Goal: Task Accomplishment & Management: Use online tool/utility

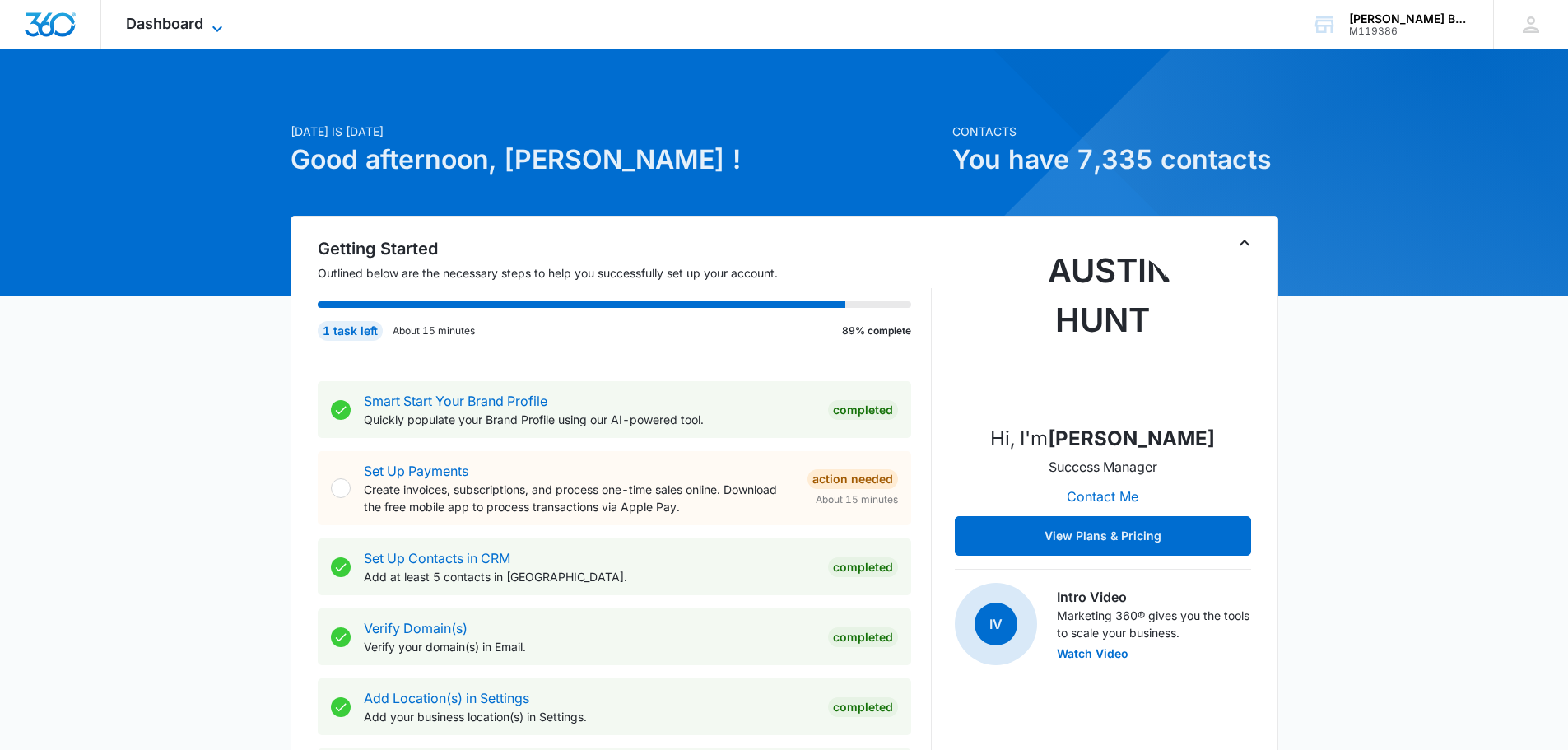
click at [214, 25] on icon at bounding box center [216, 28] width 20 height 20
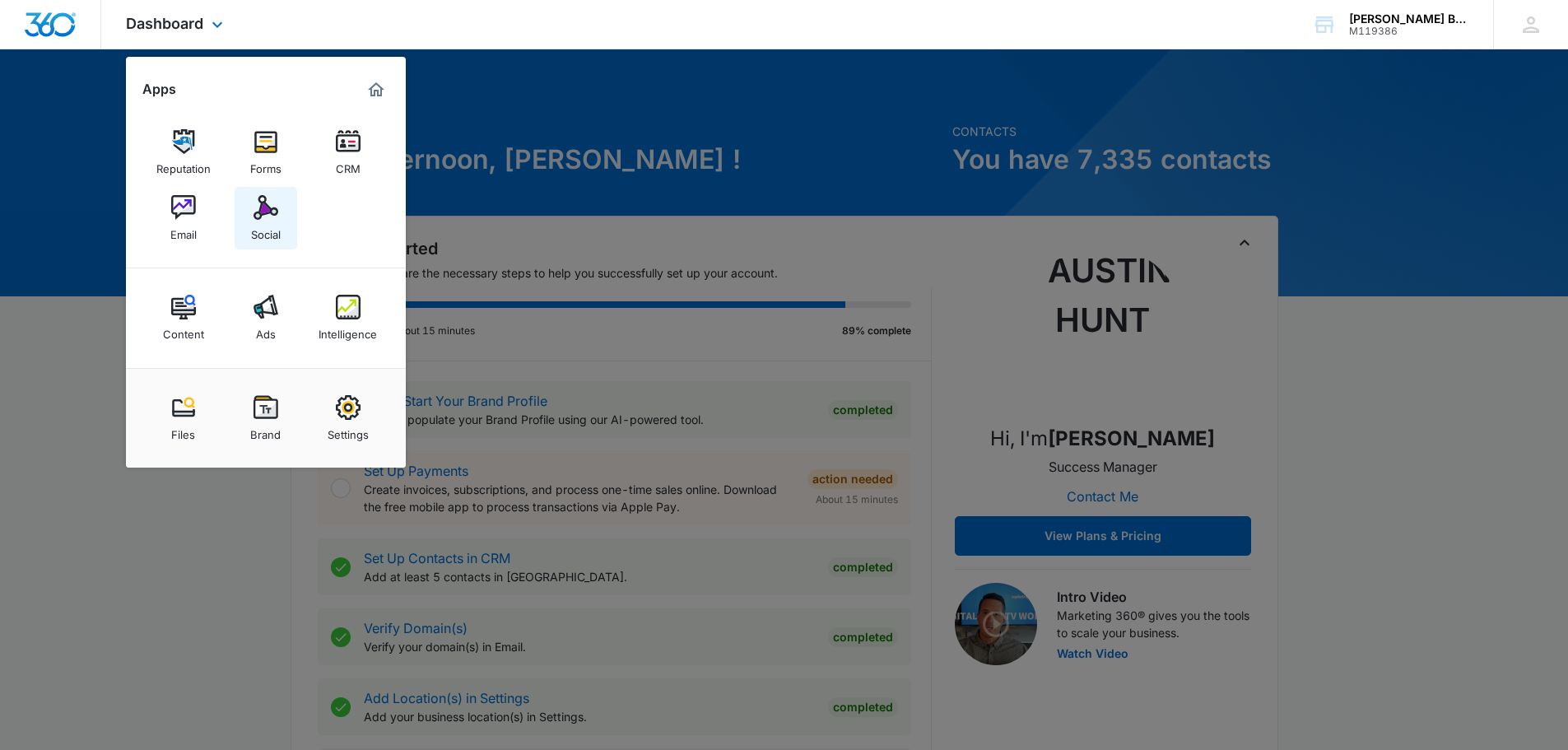
click at [260, 216] on img at bounding box center [266, 207] width 24 height 24
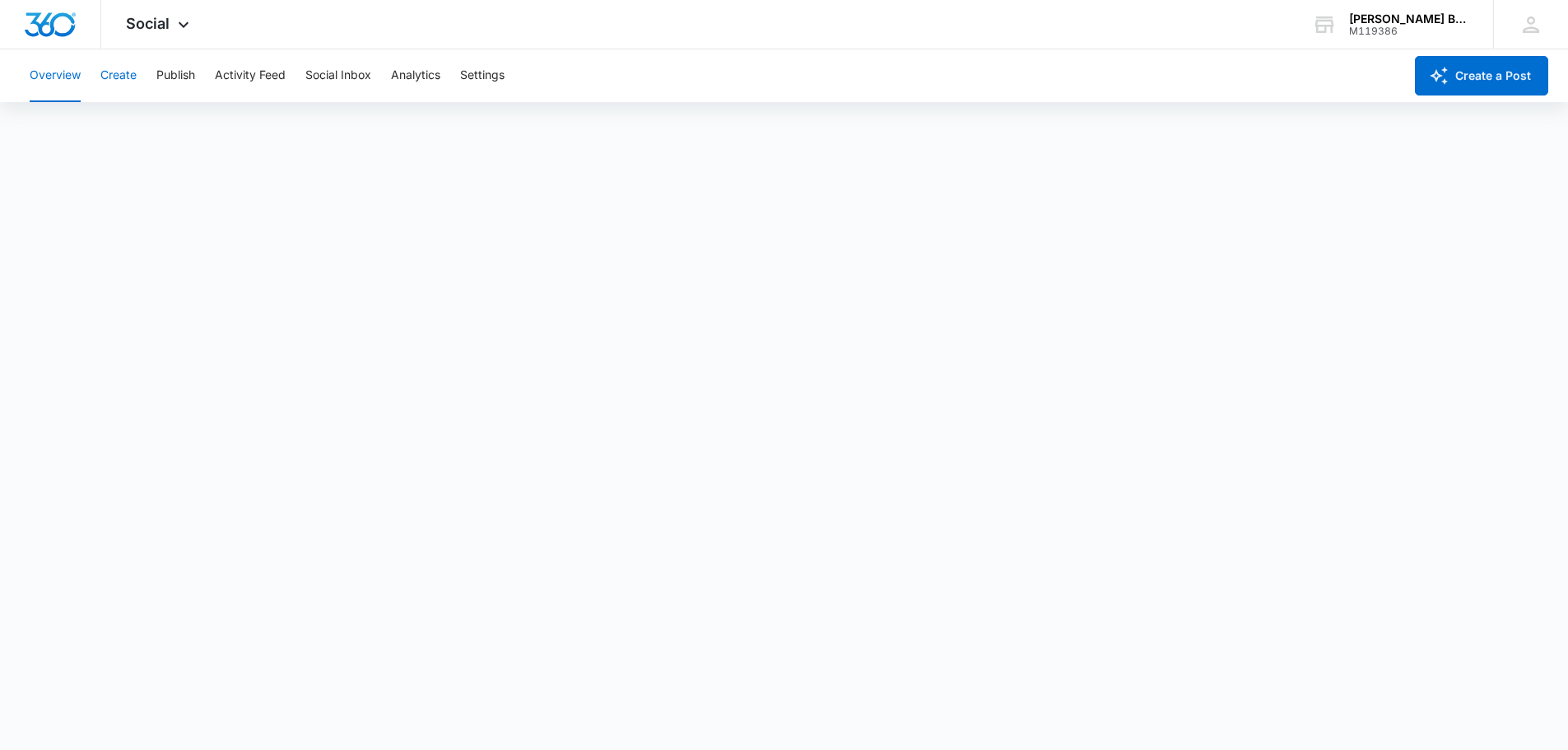
click at [130, 76] on button "Create" at bounding box center [118, 76] width 36 height 52
click at [173, 70] on button "Publish" at bounding box center [175, 76] width 38 height 52
